Goal: Information Seeking & Learning: Understand process/instructions

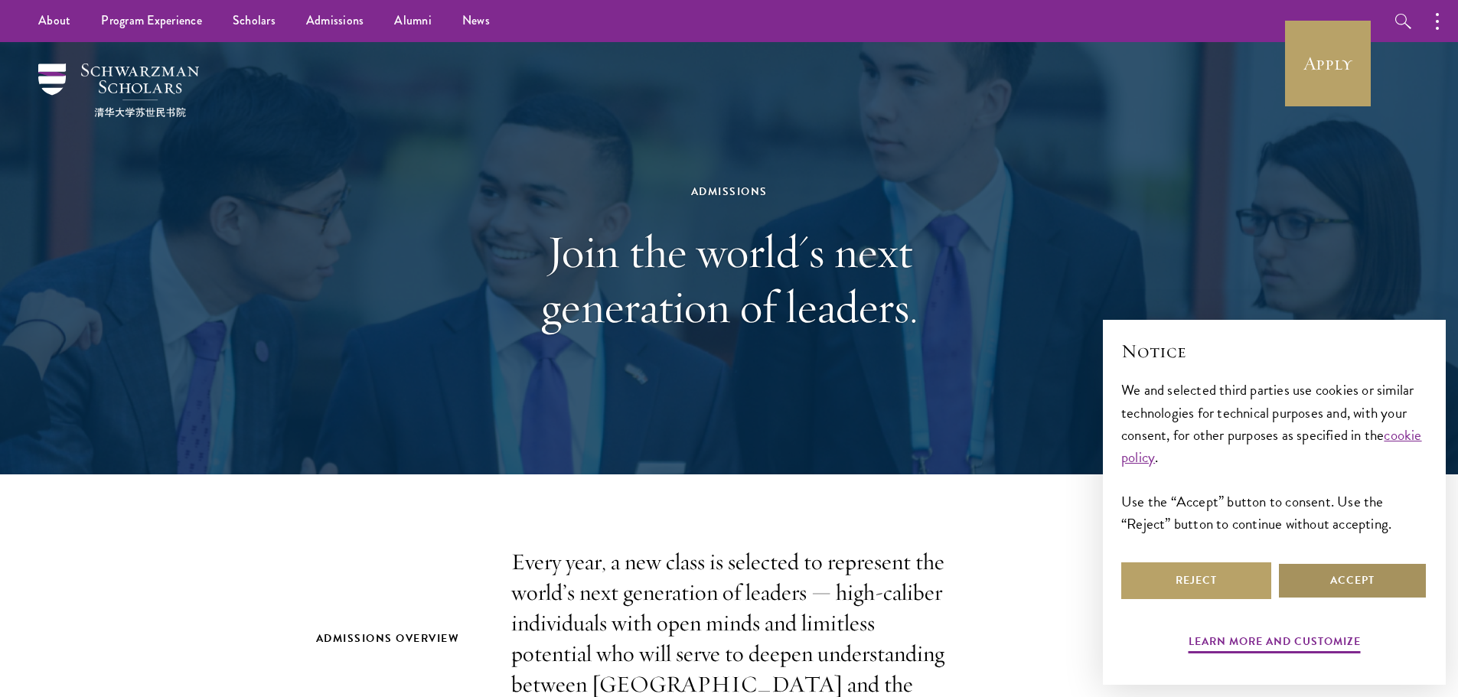
click at [1319, 576] on button "Accept" at bounding box center [1352, 580] width 150 height 37
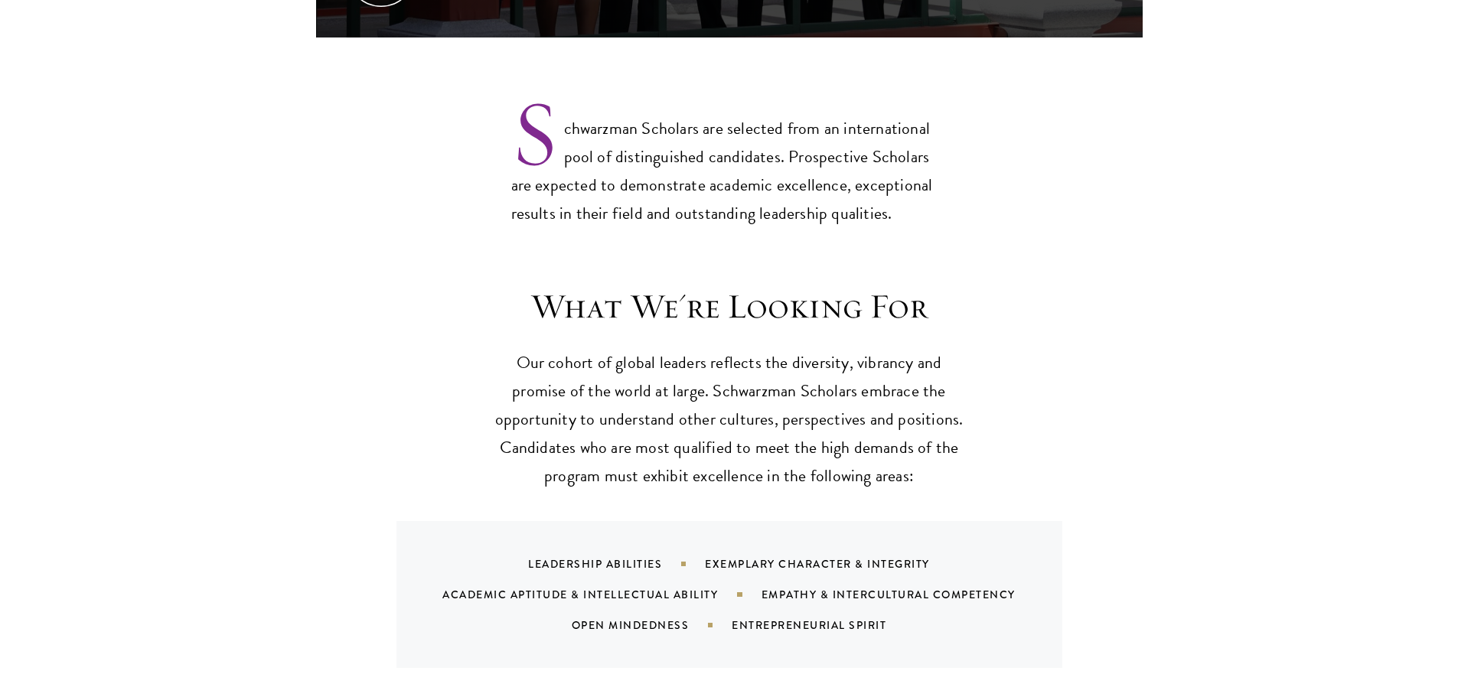
scroll to position [1224, 0]
drag, startPoint x: 759, startPoint y: 429, endPoint x: 817, endPoint y: 496, distance: 88.4
drag, startPoint x: 817, startPoint y: 496, endPoint x: 1295, endPoint y: 529, distance: 478.7
click at [1295, 529] on section "What We're Looking For Our cohort of global leaders reflects the diversity, vib…" at bounding box center [729, 475] width 1458 height 383
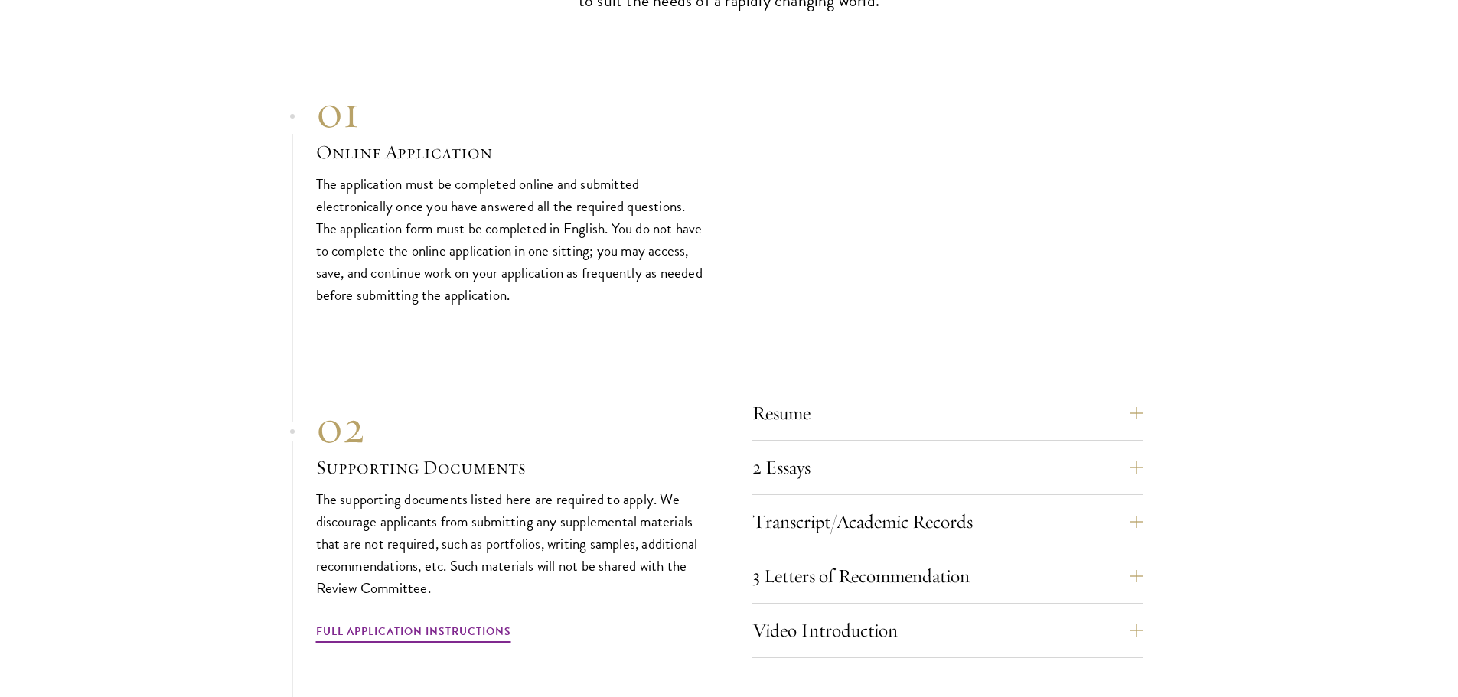
scroll to position [5128, 0]
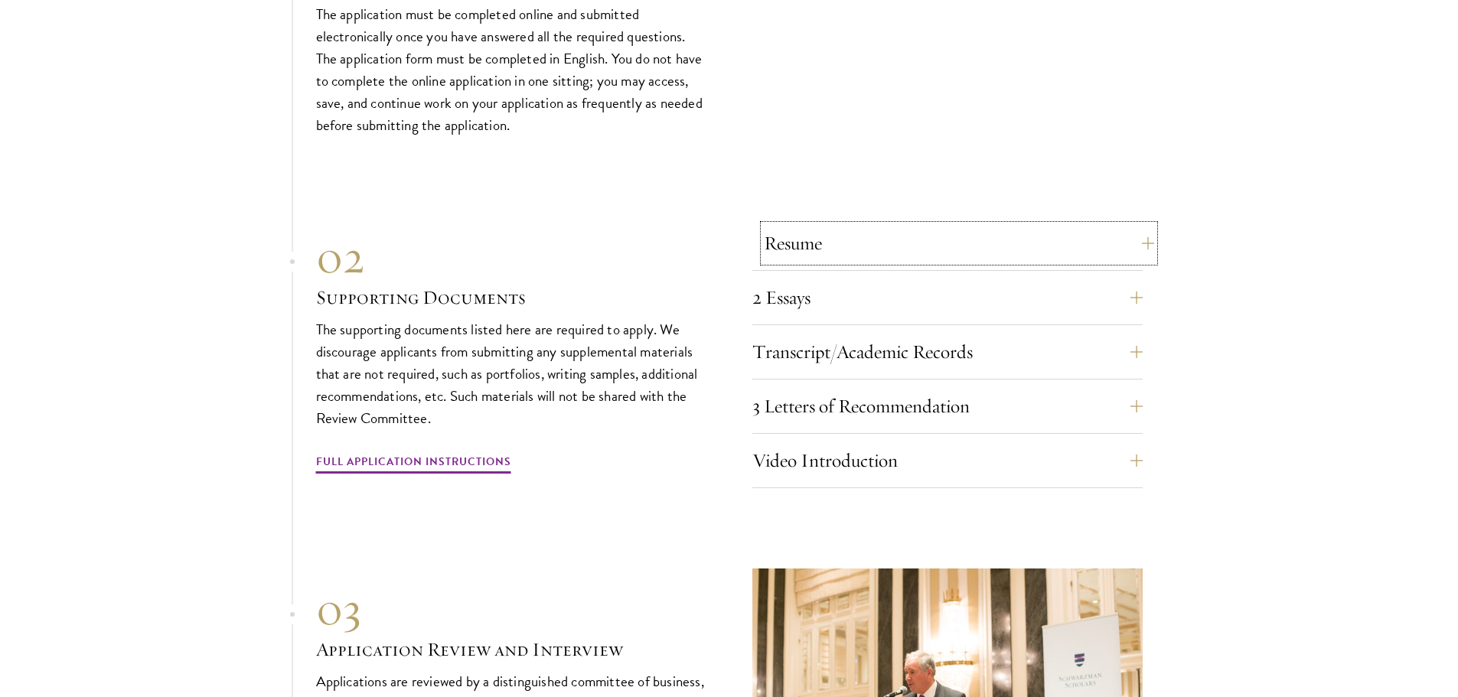
click at [823, 230] on button "Resume" at bounding box center [959, 243] width 390 height 37
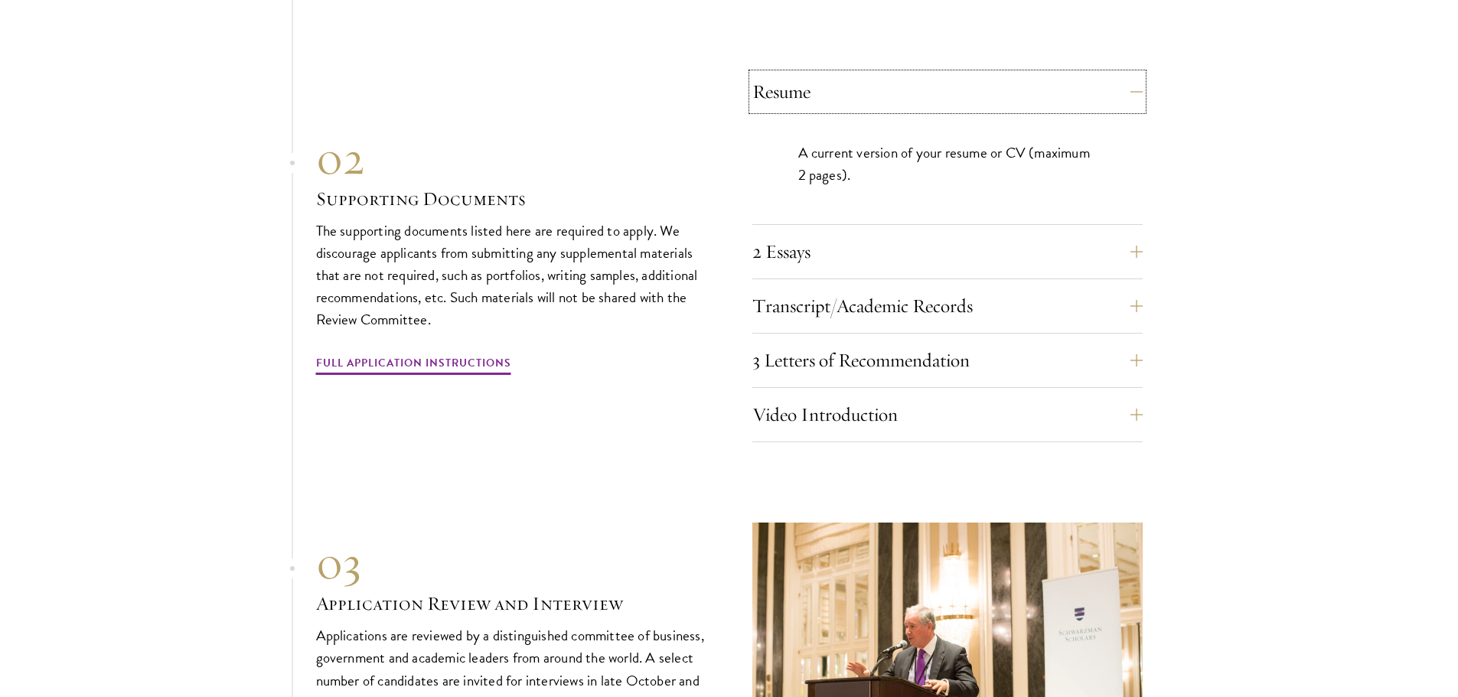
scroll to position [5281, 0]
click at [849, 236] on button "2 Essays" at bounding box center [959, 250] width 390 height 37
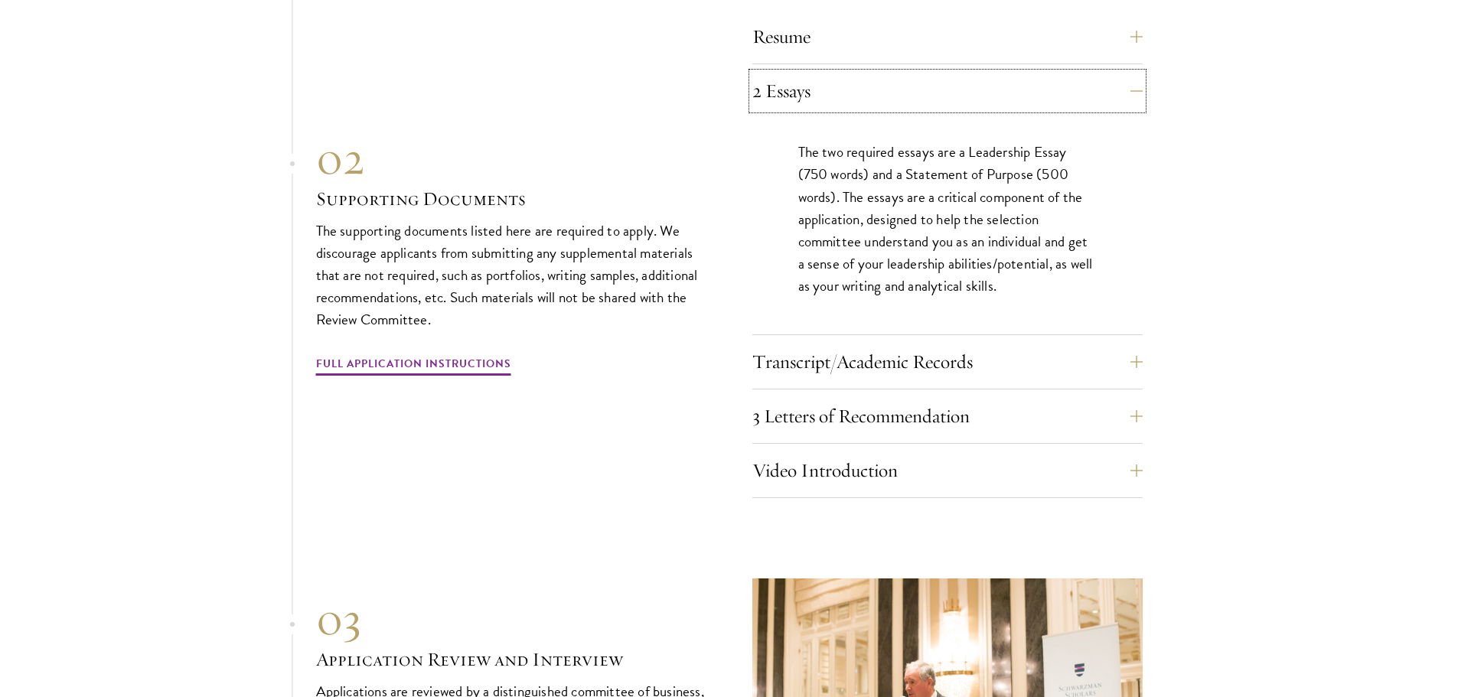
scroll to position [5357, 0]
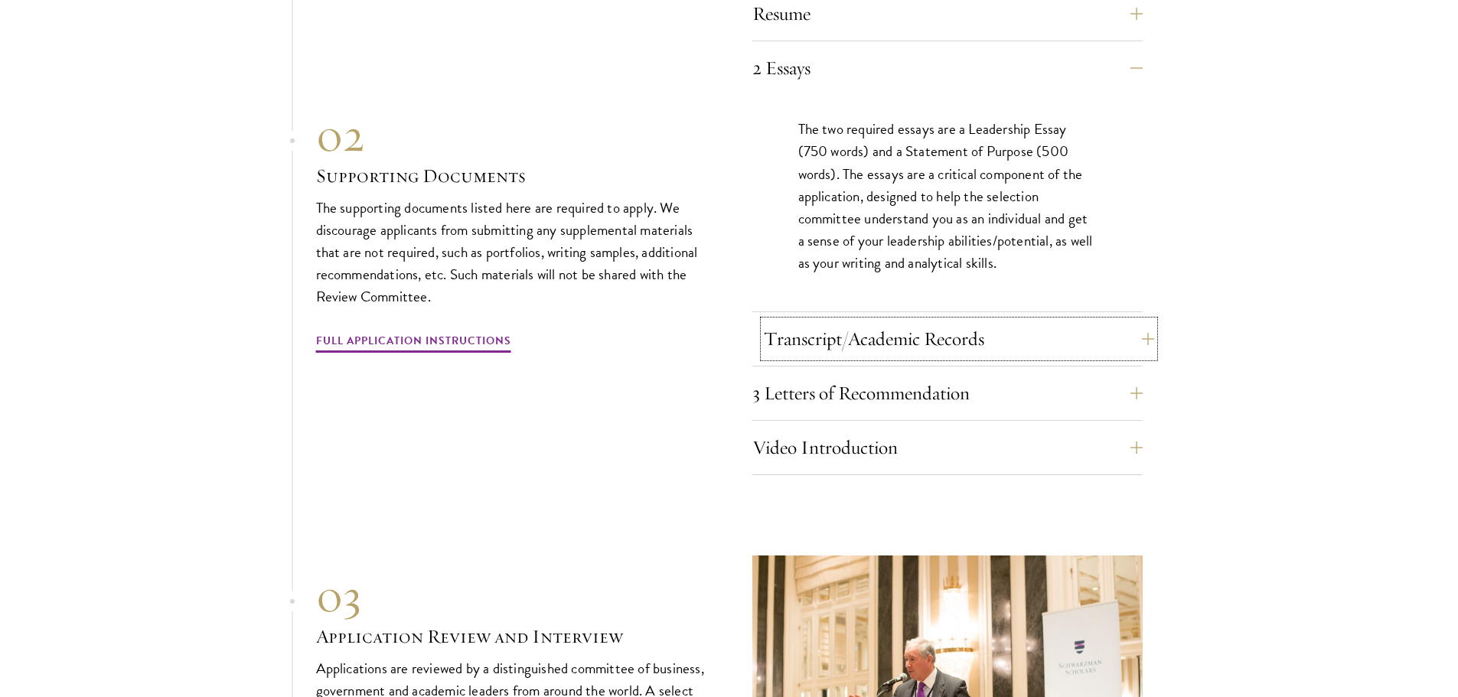
click at [849, 322] on button "Transcript/Academic Records" at bounding box center [959, 339] width 390 height 37
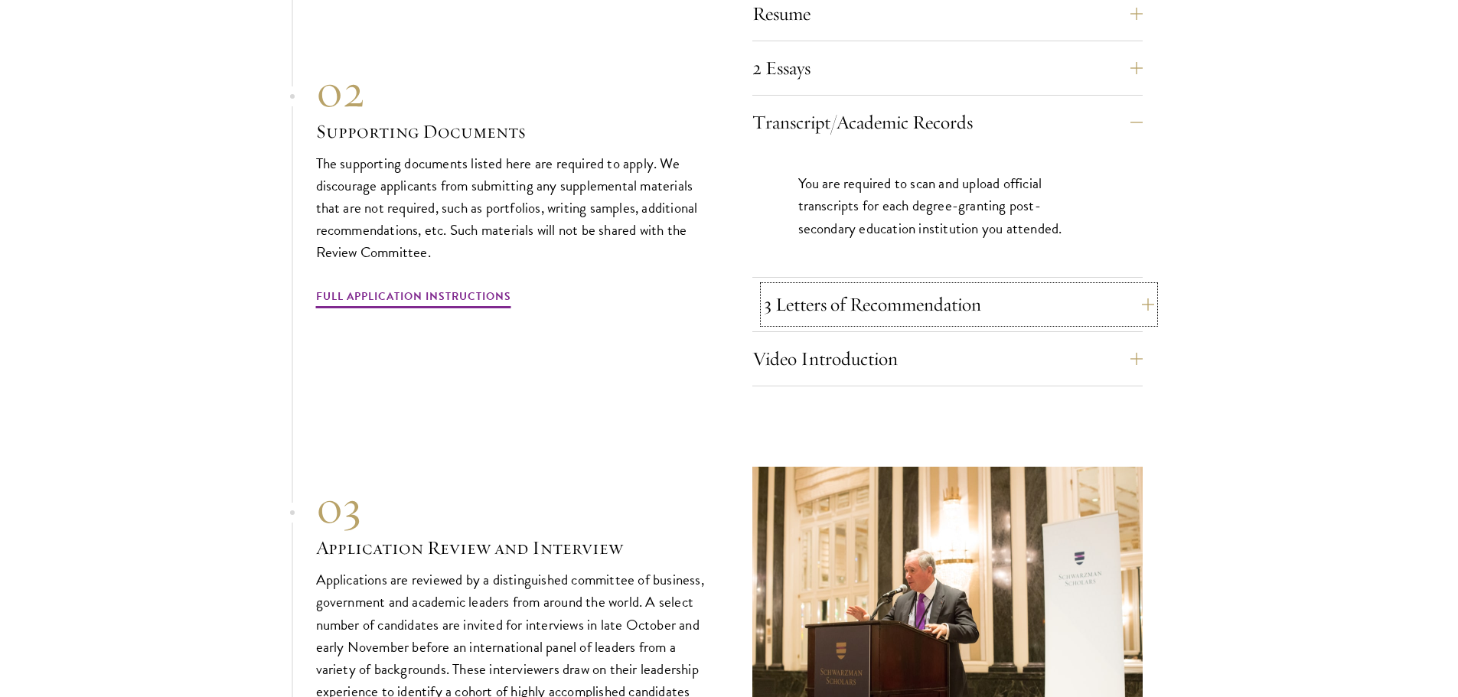
click at [853, 310] on button "3 Letters of Recommendation" at bounding box center [959, 304] width 390 height 37
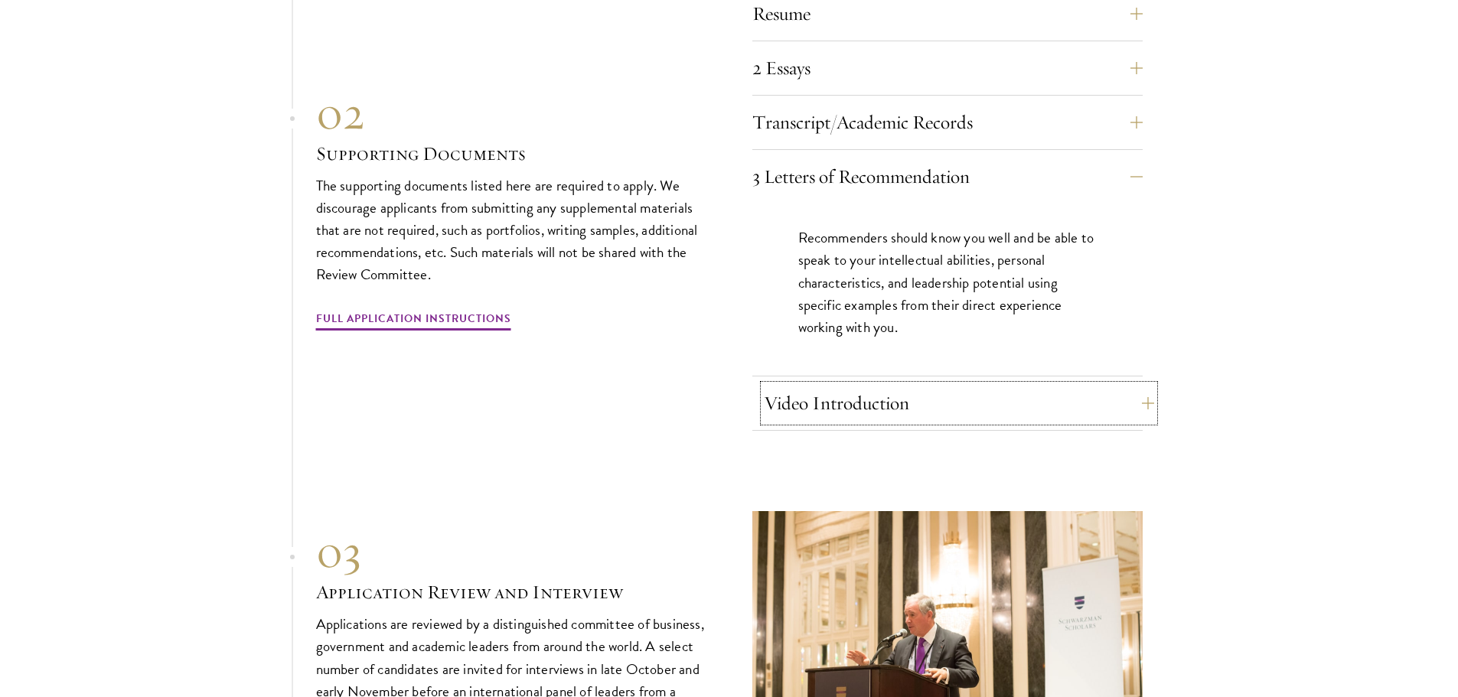
click at [808, 385] on button "Video Introduction" at bounding box center [959, 403] width 390 height 37
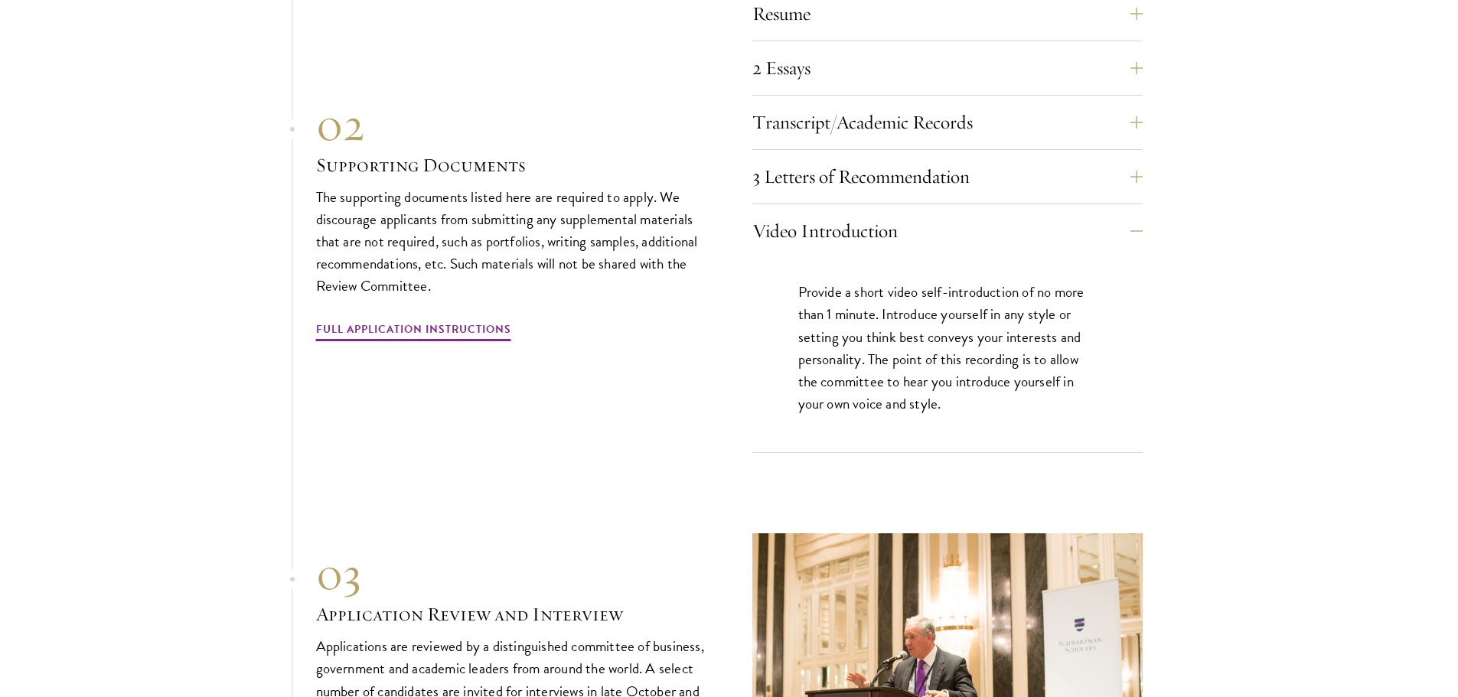
click at [730, 335] on div "Resume A current version of your resume or CV (maximum 2 pages). 2 Essays The t…" at bounding box center [729, 220] width 827 height 466
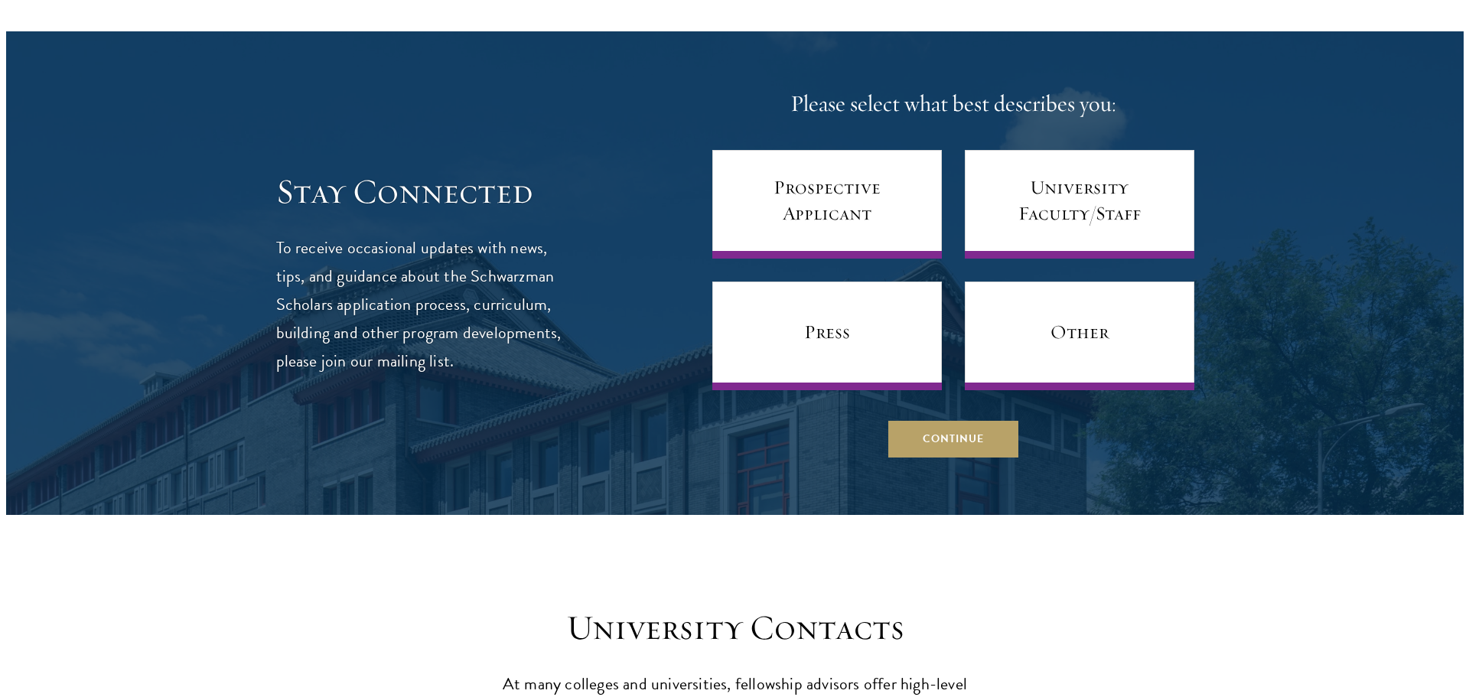
scroll to position [6658, 0]
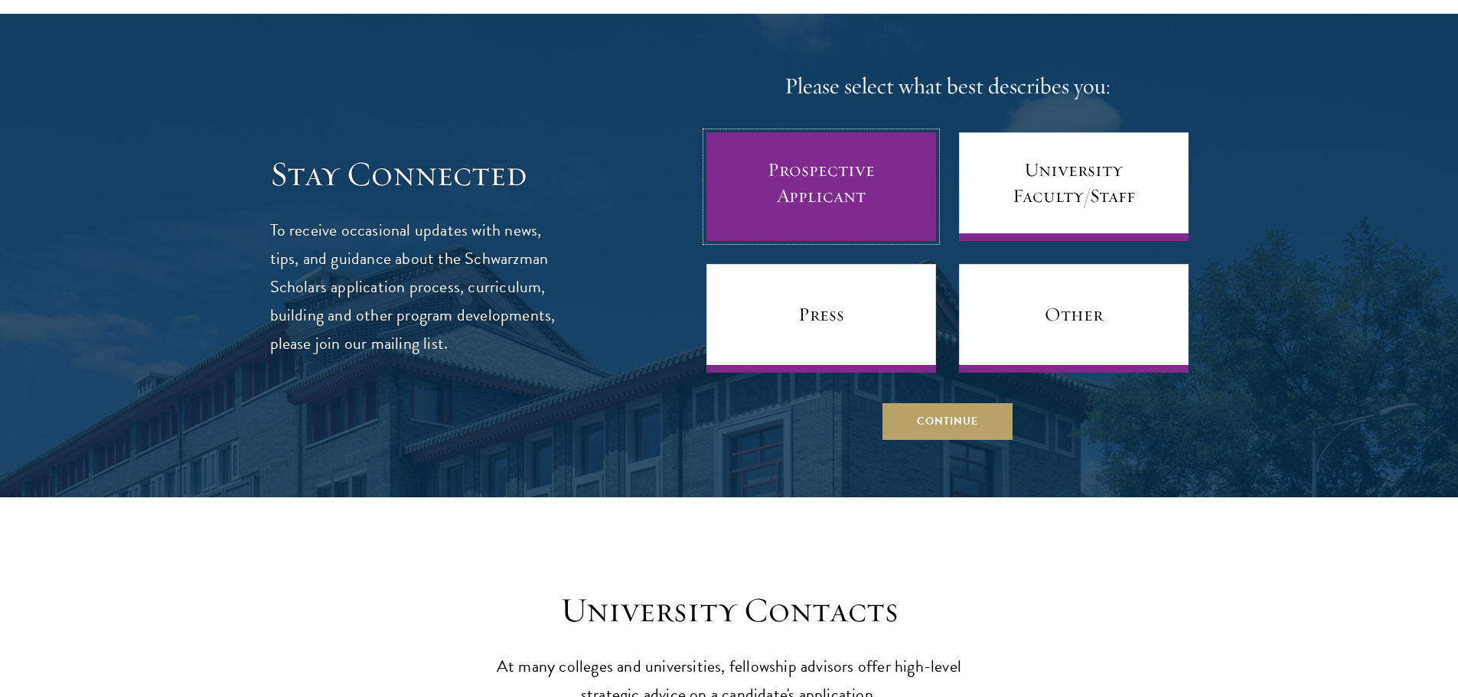
click at [872, 210] on link "Prospective Applicant" at bounding box center [821, 186] width 230 height 109
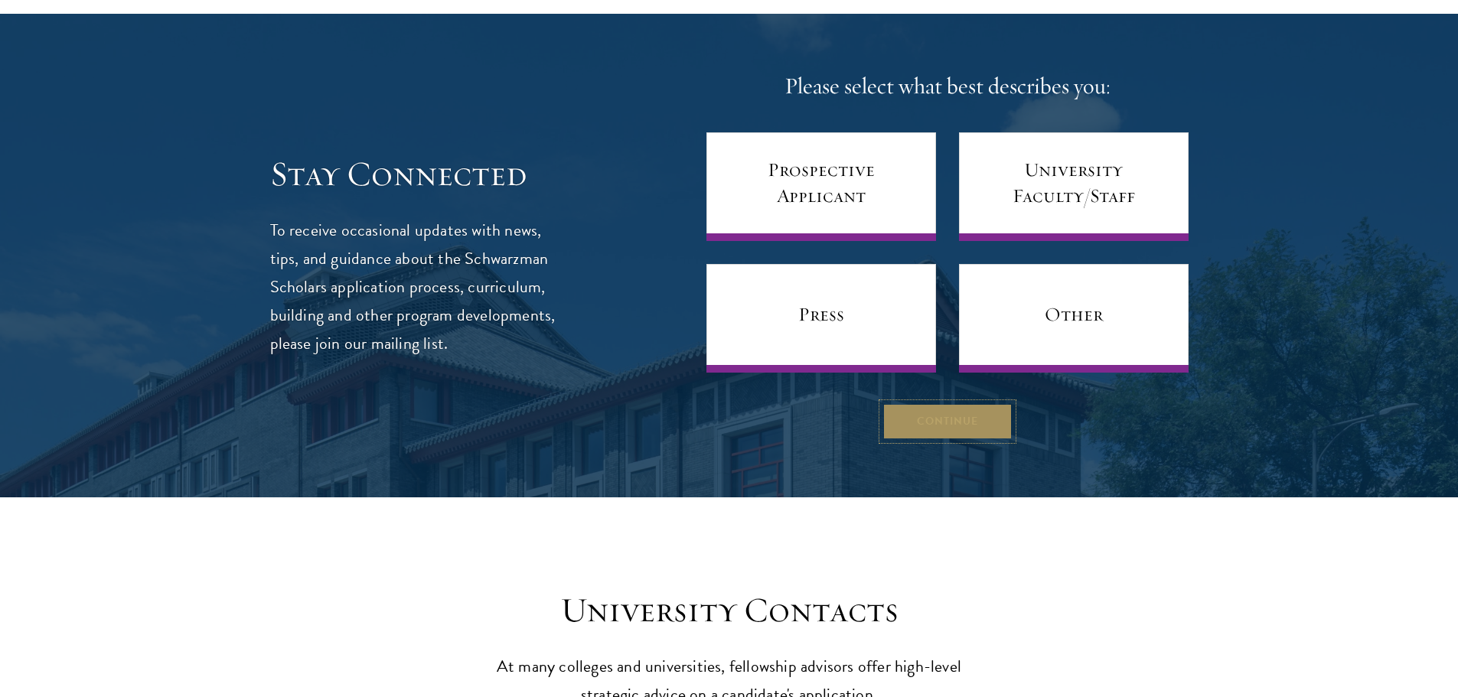
click at [913, 419] on button "Continue" at bounding box center [947, 421] width 130 height 37
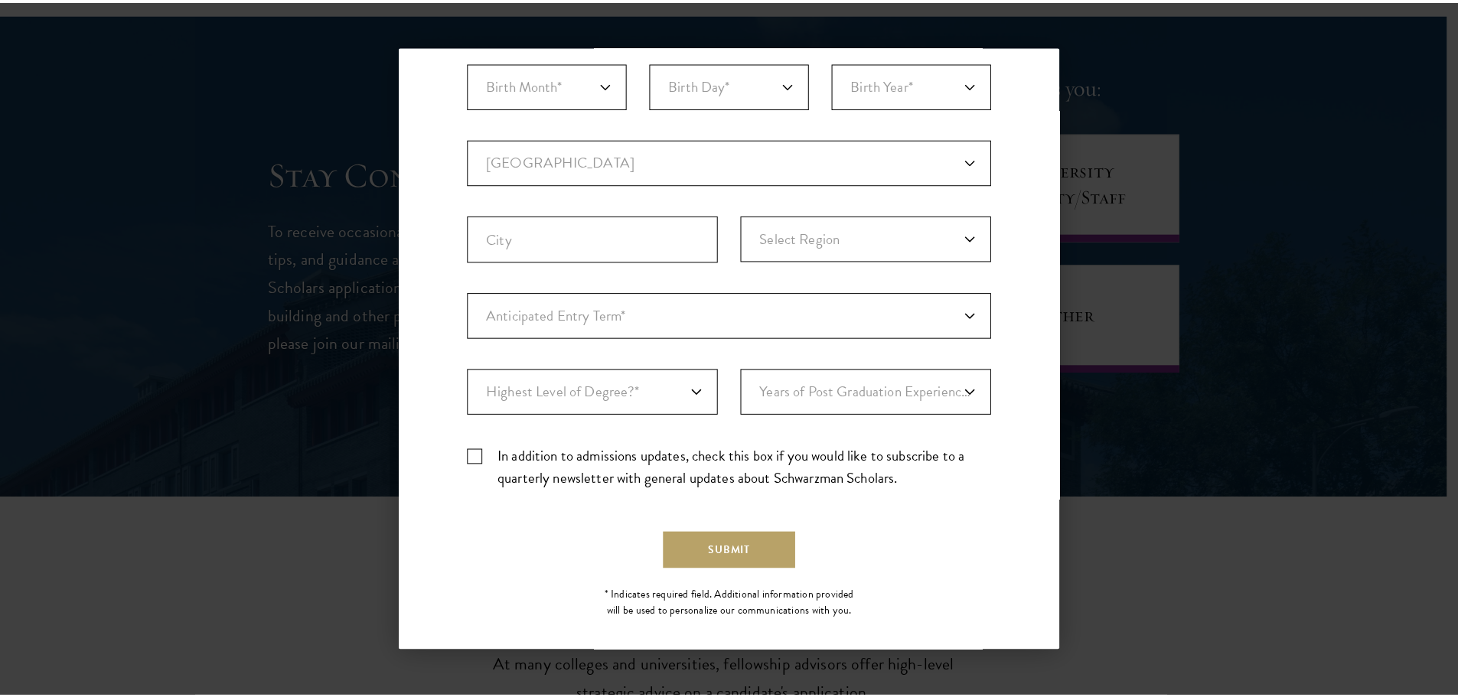
scroll to position [344, 0]
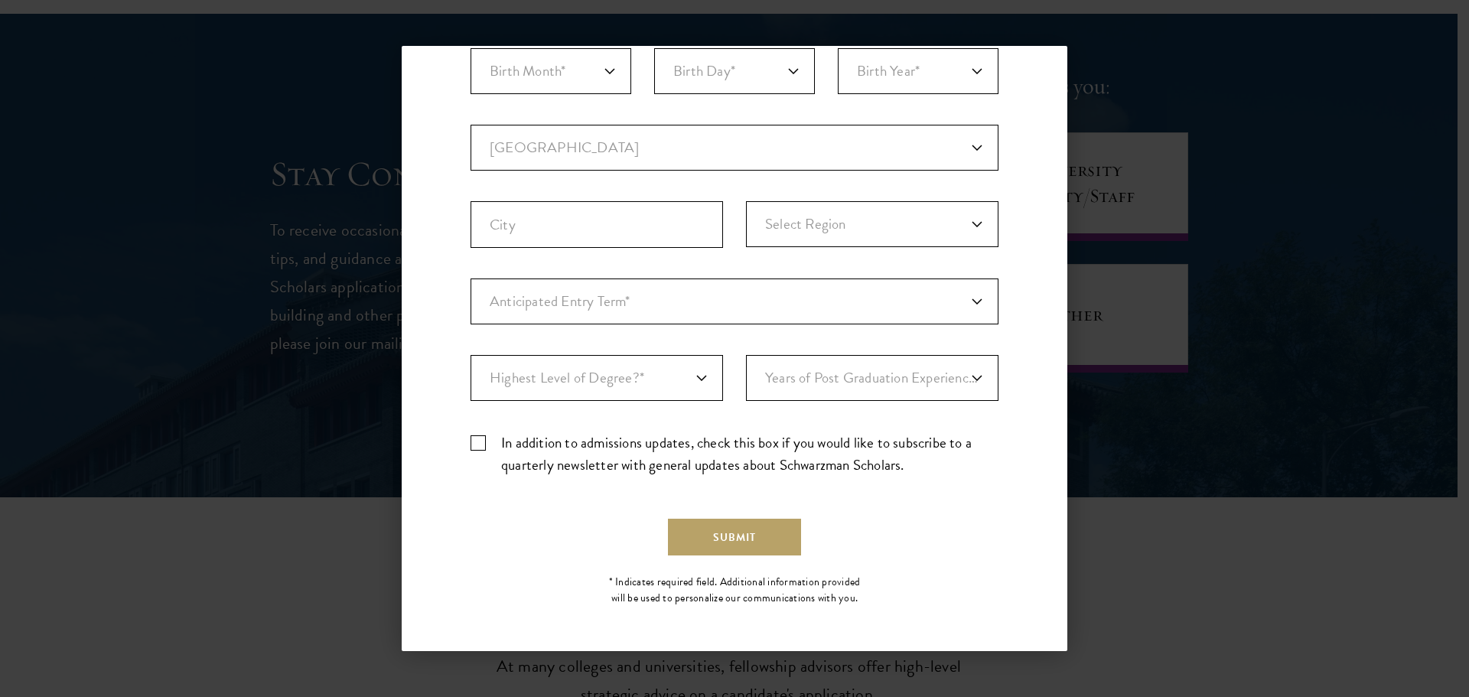
click at [1156, 69] on div "Back Stay Connected Please select what best describes you: Prospective Applican…" at bounding box center [734, 348] width 1469 height 605
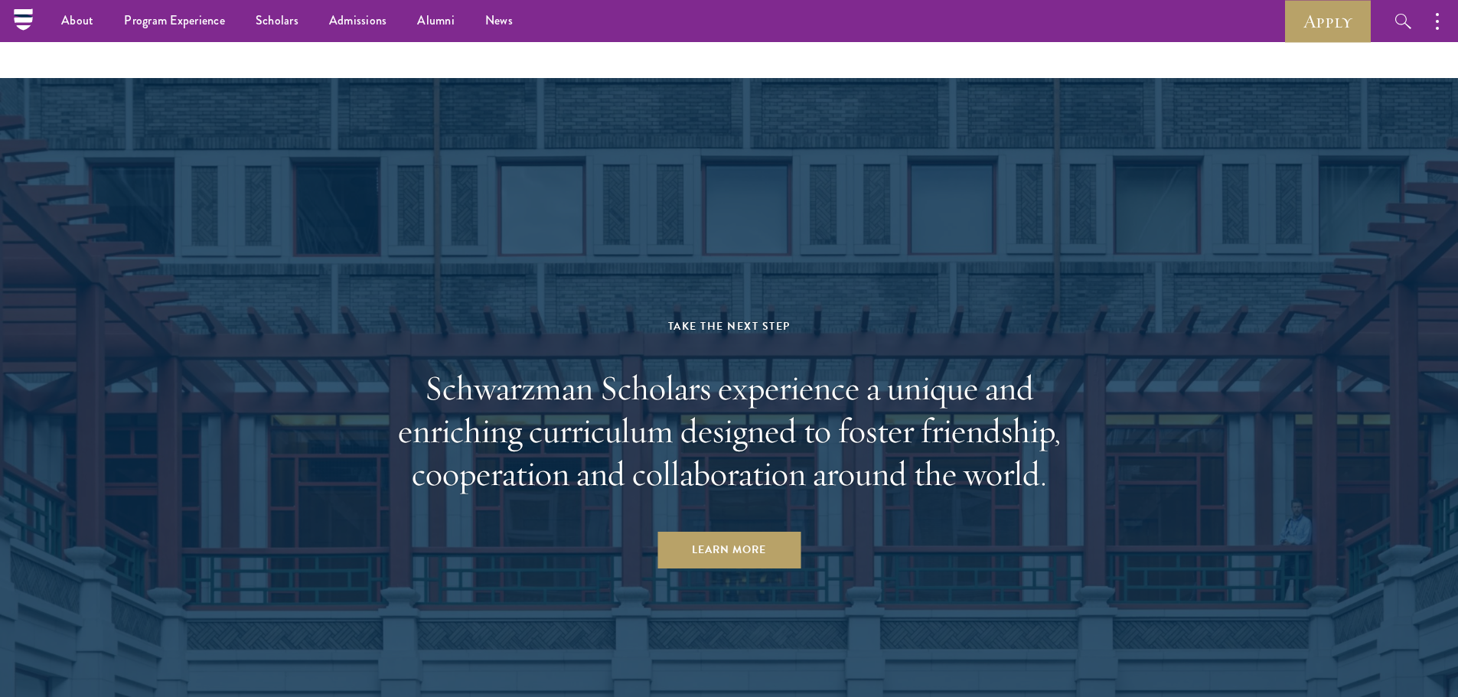
scroll to position [7630, 0]
